Goal: Task Accomplishment & Management: Manage account settings

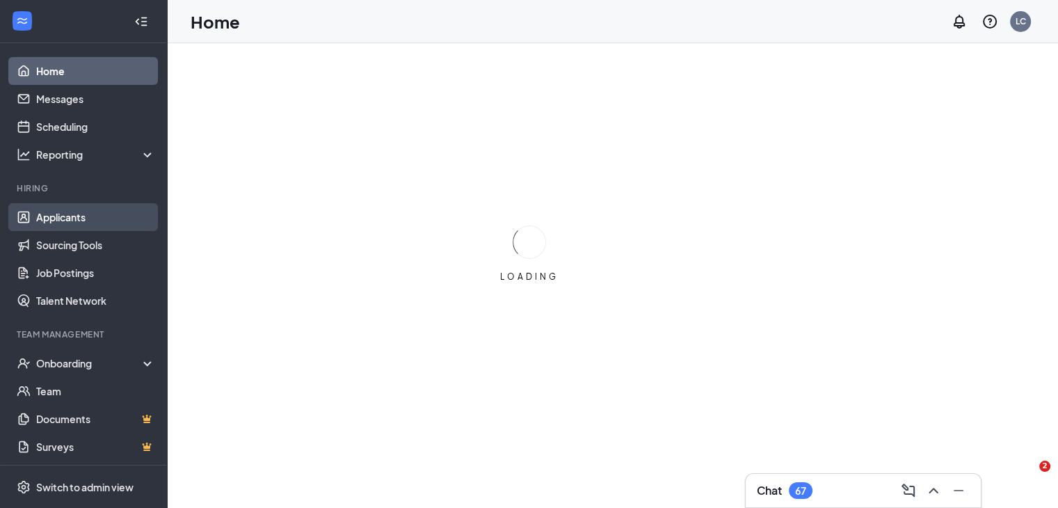
click at [58, 213] on link "Applicants" at bounding box center [95, 217] width 119 height 28
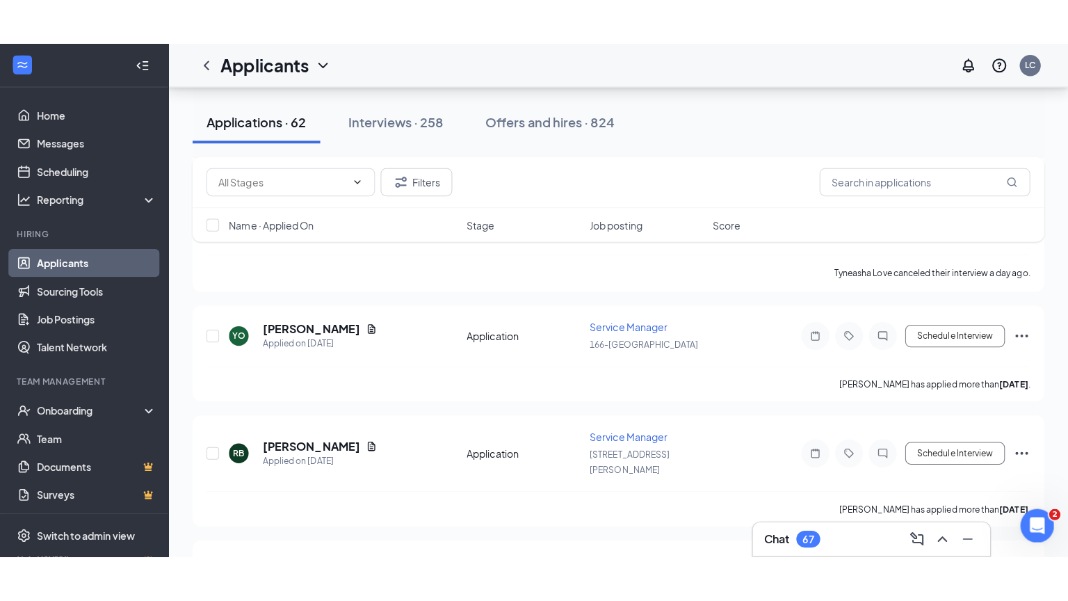
scroll to position [2920, 0]
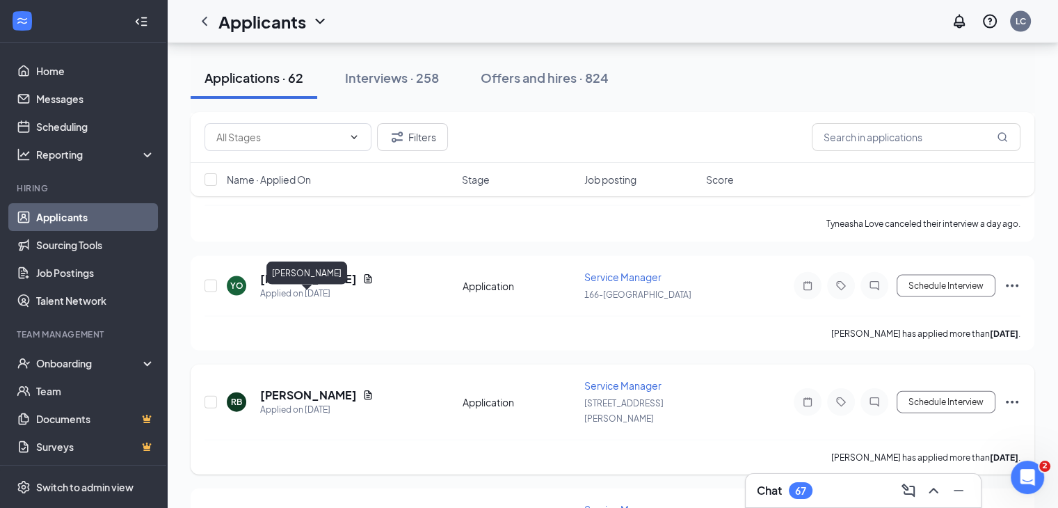
click at [284, 387] on h5 "[PERSON_NAME]" at bounding box center [308, 394] width 97 height 15
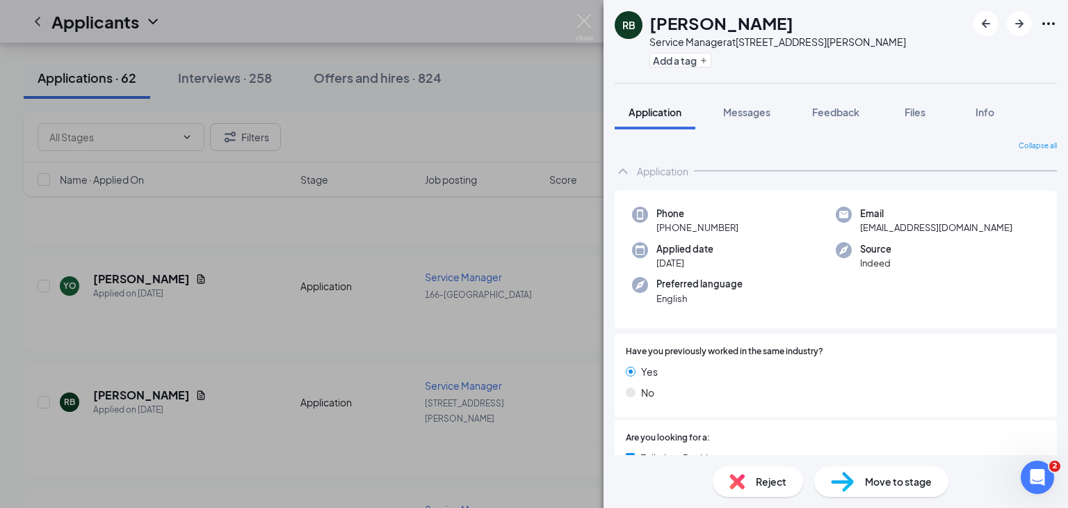
click at [159, 114] on div "RB [PERSON_NAME] Service Manager at [STREET_ADDRESS][PERSON_NAME] Add a tag App…" at bounding box center [534, 254] width 1068 height 508
click at [70, 262] on div "RB [PERSON_NAME] Service Manager at [STREET_ADDRESS][PERSON_NAME] Add a tag App…" at bounding box center [534, 254] width 1068 height 508
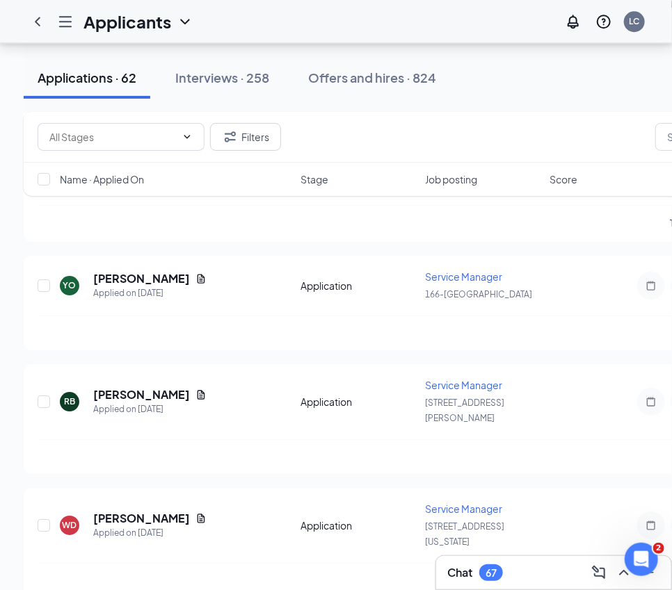
click at [0, 0] on div "Applicants LC" at bounding box center [336, 21] width 672 height 43
click at [562, 123] on div "Filters" at bounding box center [451, 137] width 826 height 28
click at [557, 92] on div "Applications · 62 Interviews · 258 Offers and hires · 824" at bounding box center [451, 78] width 854 height 42
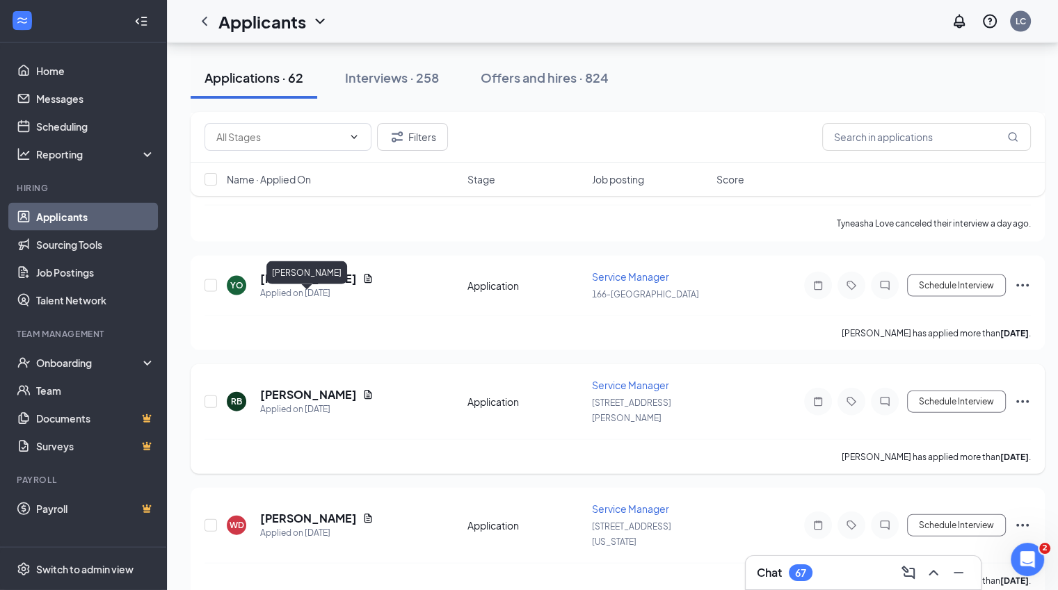
click at [300, 387] on h5 "[PERSON_NAME]" at bounding box center [308, 394] width 97 height 15
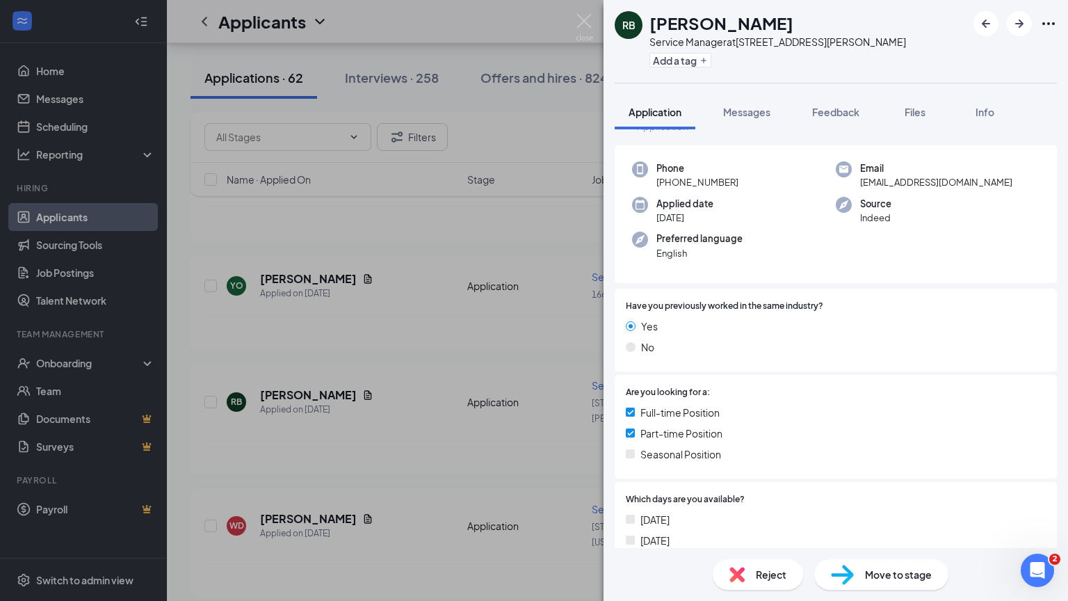
scroll to position [70, 0]
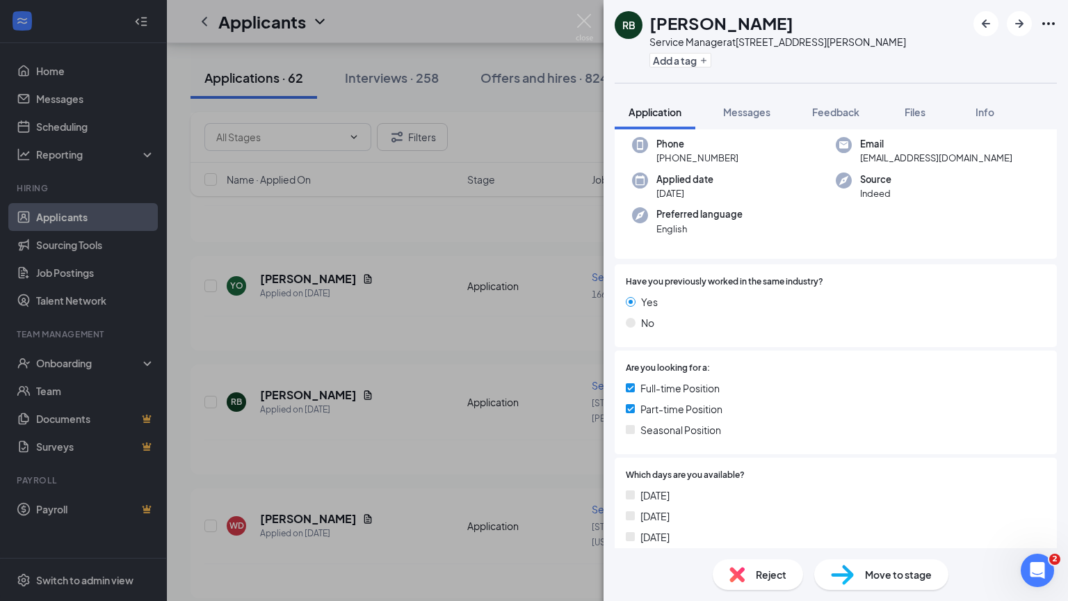
click at [886, 507] on span "Move to stage" at bounding box center [898, 574] width 67 height 15
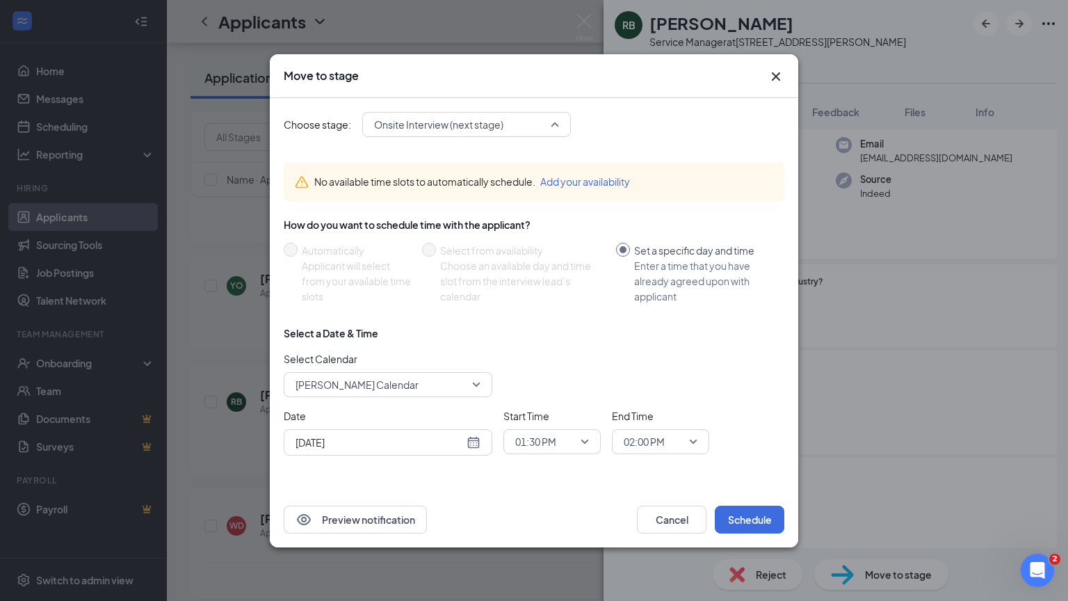
click at [553, 122] on span "Onsite Interview (next stage)" at bounding box center [466, 124] width 185 height 21
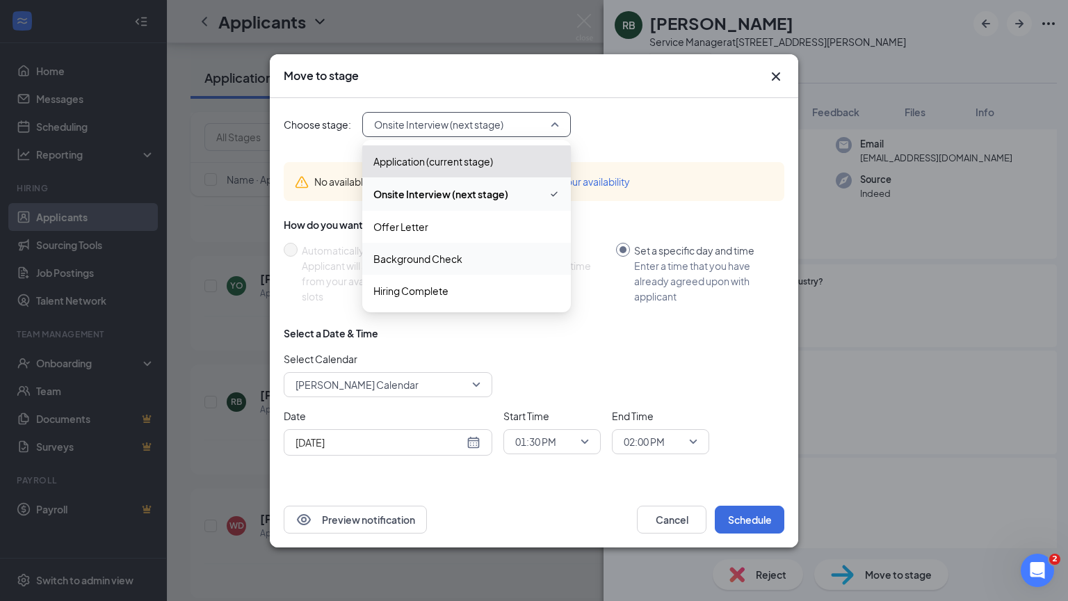
click at [406, 259] on span "Background Check" at bounding box center [417, 258] width 89 height 15
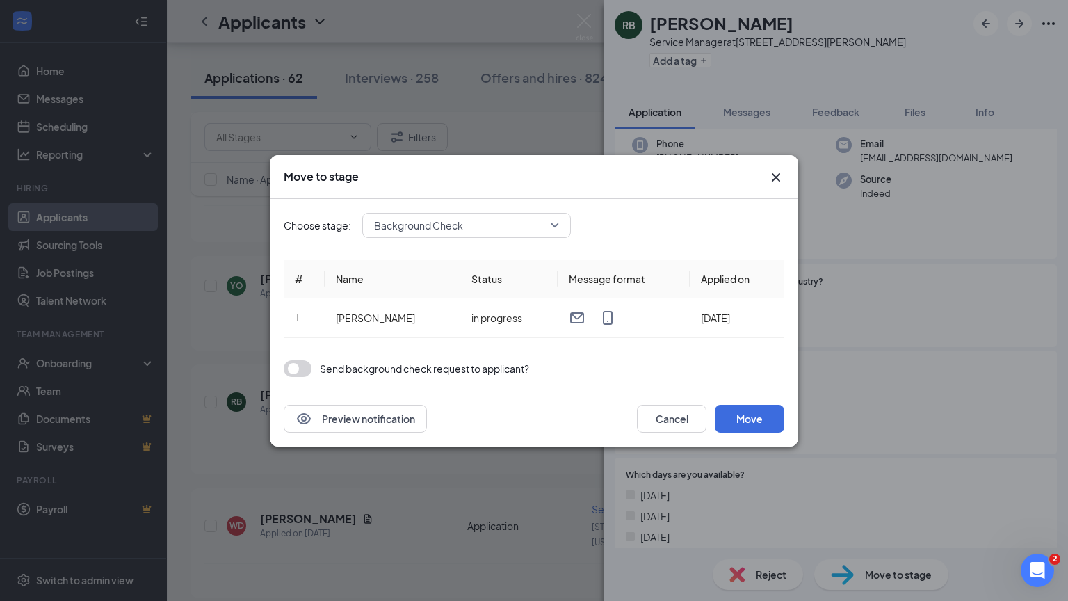
click at [295, 372] on button "button" at bounding box center [298, 368] width 28 height 17
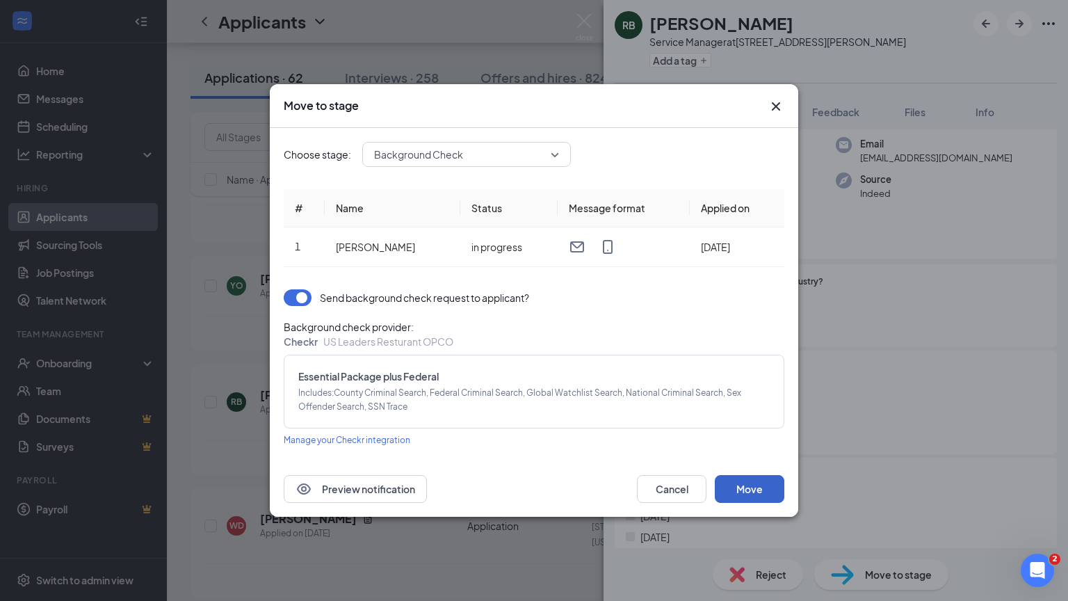
click at [745, 487] on button "Move" at bounding box center [750, 489] width 70 height 28
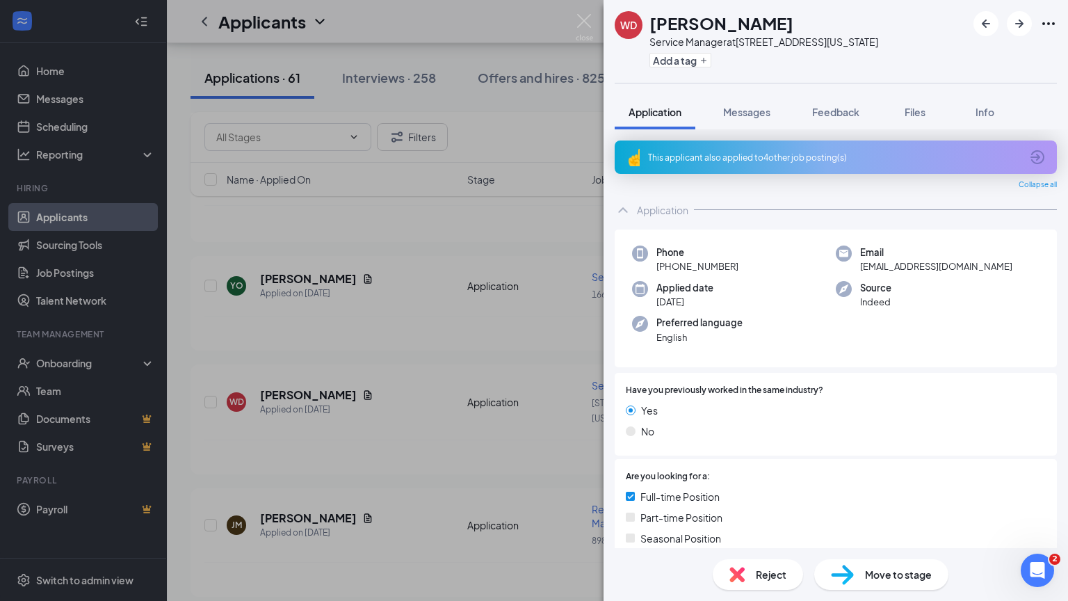
click at [513, 245] on div "WD [PERSON_NAME] Service Manager at [STREET_ADDRESS][US_STATE] Add a tag Applic…" at bounding box center [534, 300] width 1068 height 601
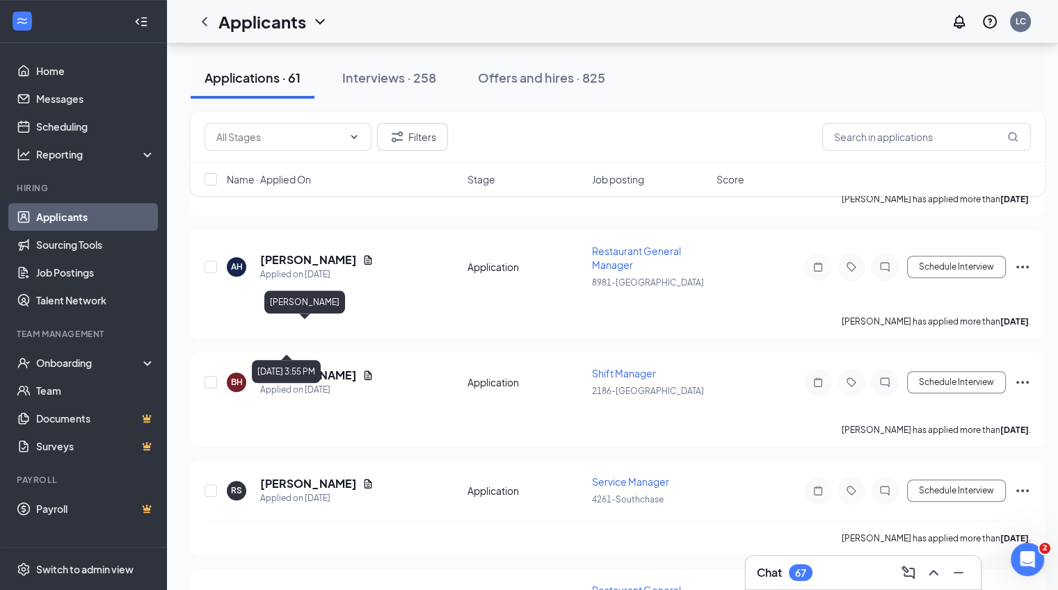
scroll to position [973, 0]
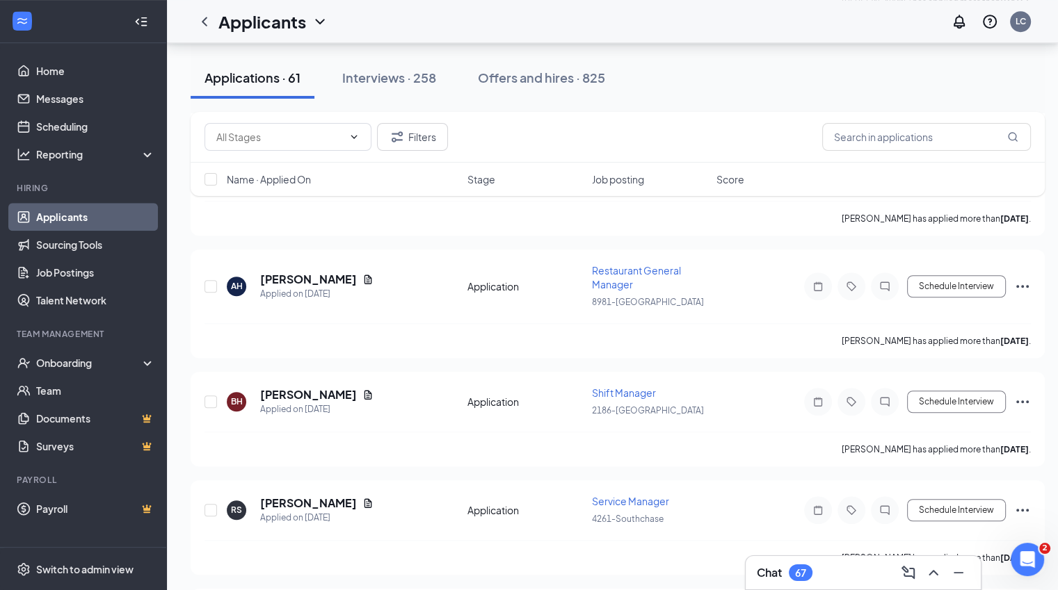
click at [62, 221] on link "Applicants" at bounding box center [95, 217] width 119 height 28
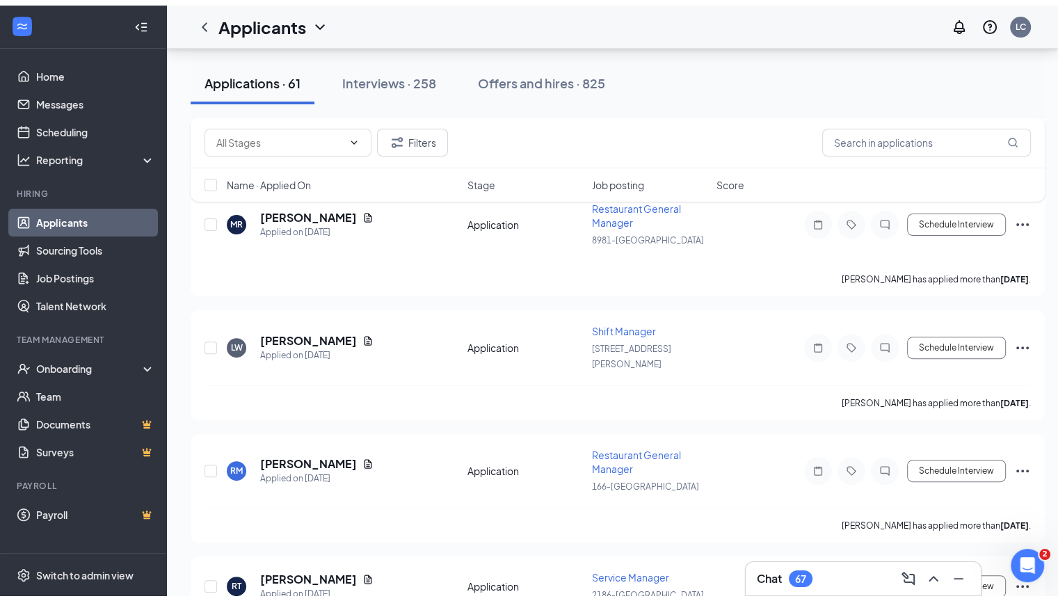
scroll to position [0, 0]
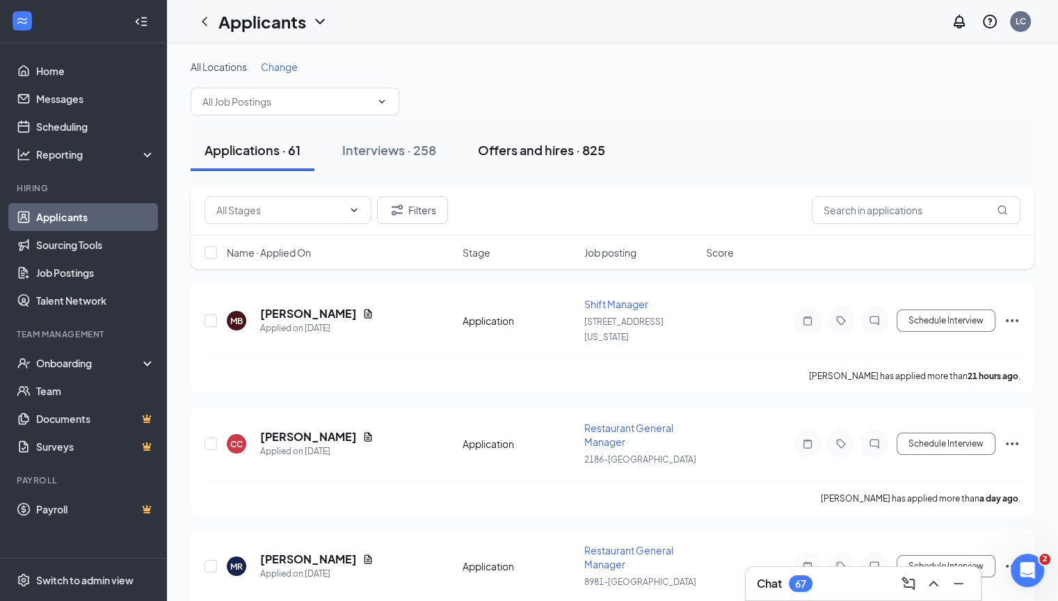
click at [503, 145] on div "Offers and hires · 825" at bounding box center [541, 149] width 127 height 17
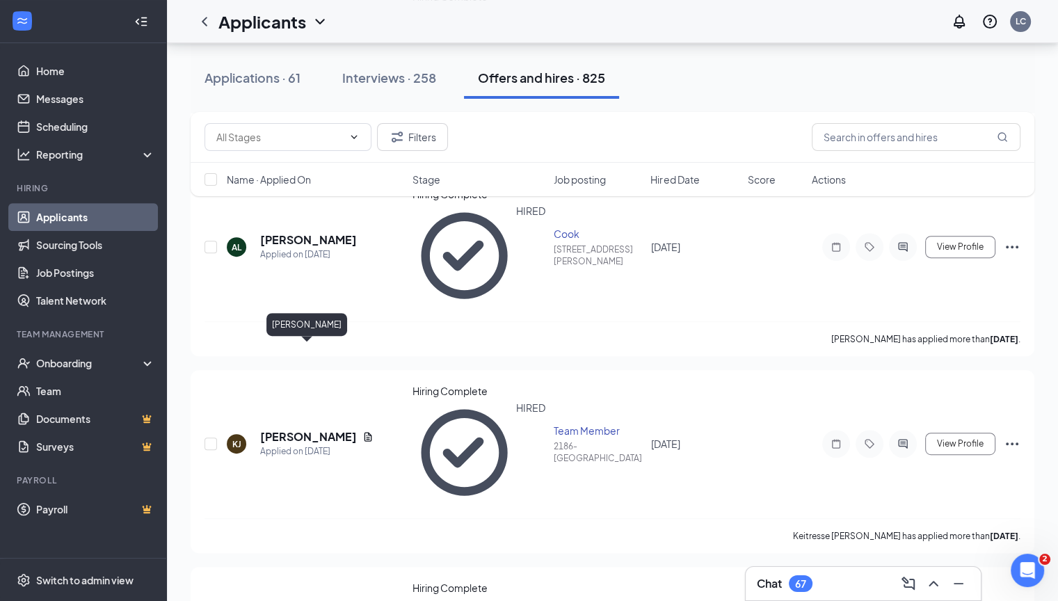
scroll to position [556, 0]
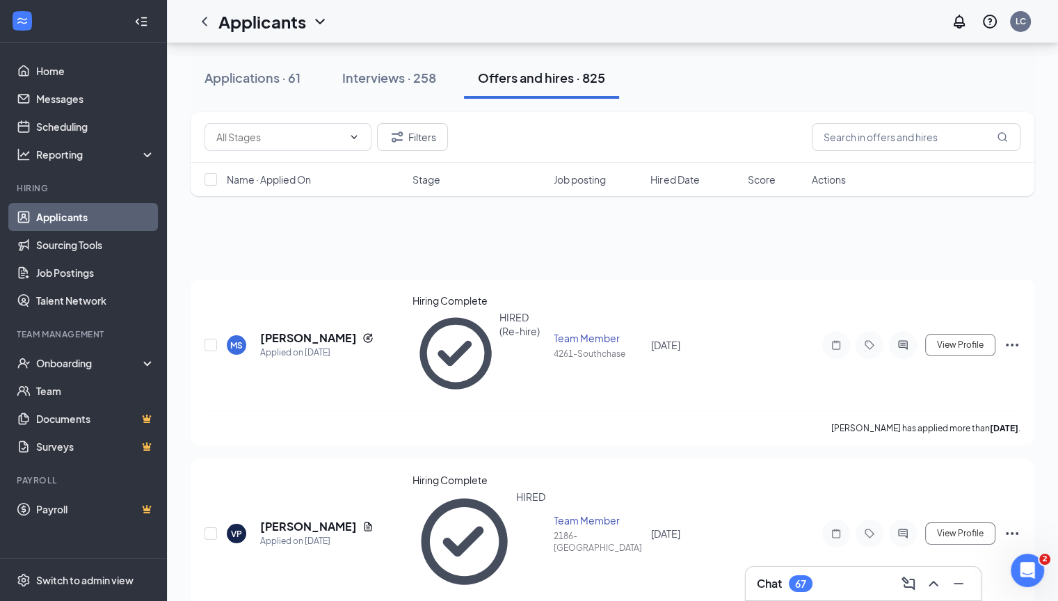
scroll to position [0, 0]
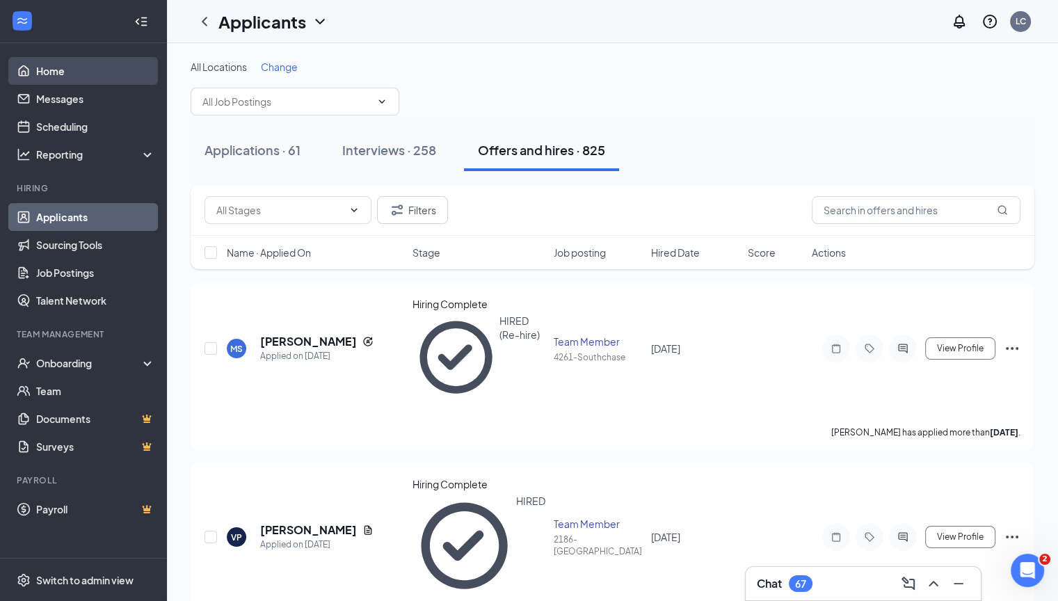
click at [53, 71] on link "Home" at bounding box center [95, 71] width 119 height 28
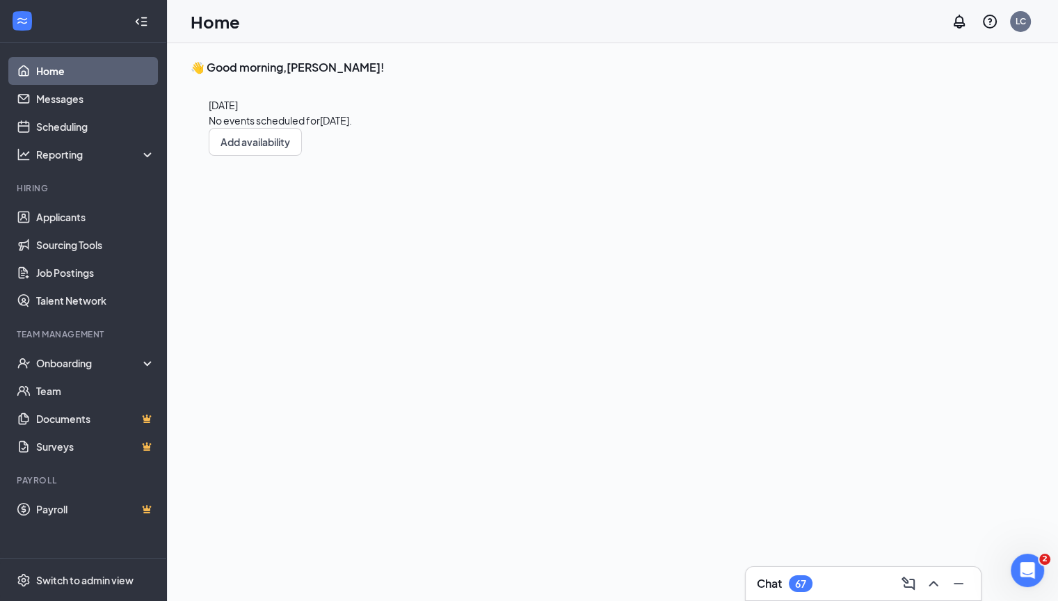
click at [384, 78] on div "👋 Good morning, [PERSON_NAME] ! [DATE] No events scheduled for [DATE] . Add ava…" at bounding box center [287, 336] width 193 height 553
click at [72, 220] on link "Applicants" at bounding box center [95, 217] width 119 height 28
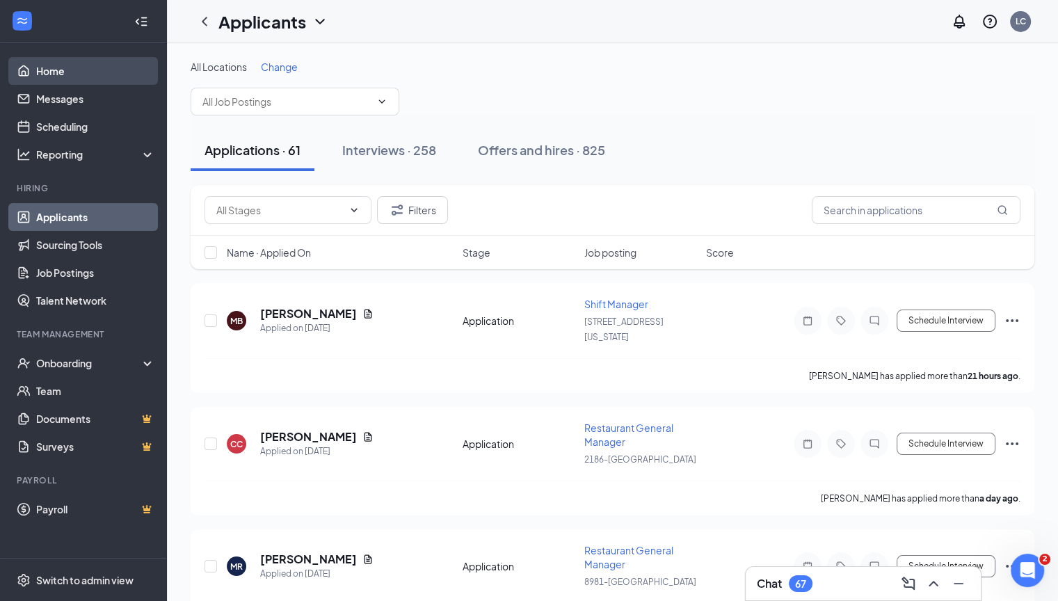
click at [49, 69] on link "Home" at bounding box center [95, 71] width 119 height 28
